Goal: Task Accomplishment & Management: Use online tool/utility

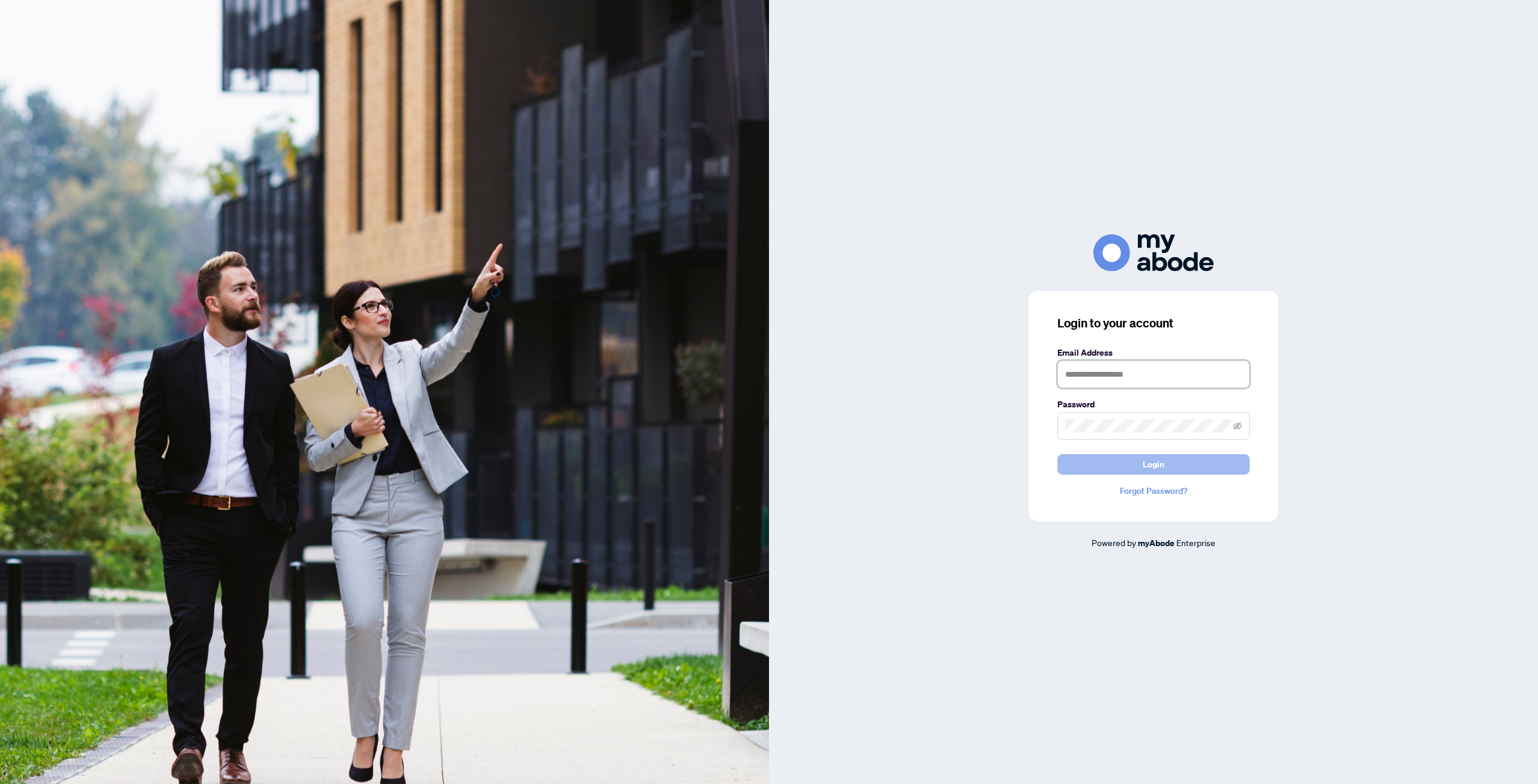
type input "**********"
click at [1133, 464] on button "Login" at bounding box center [1153, 464] width 192 height 21
